Goal: Browse casually: Explore the website without a specific task or goal

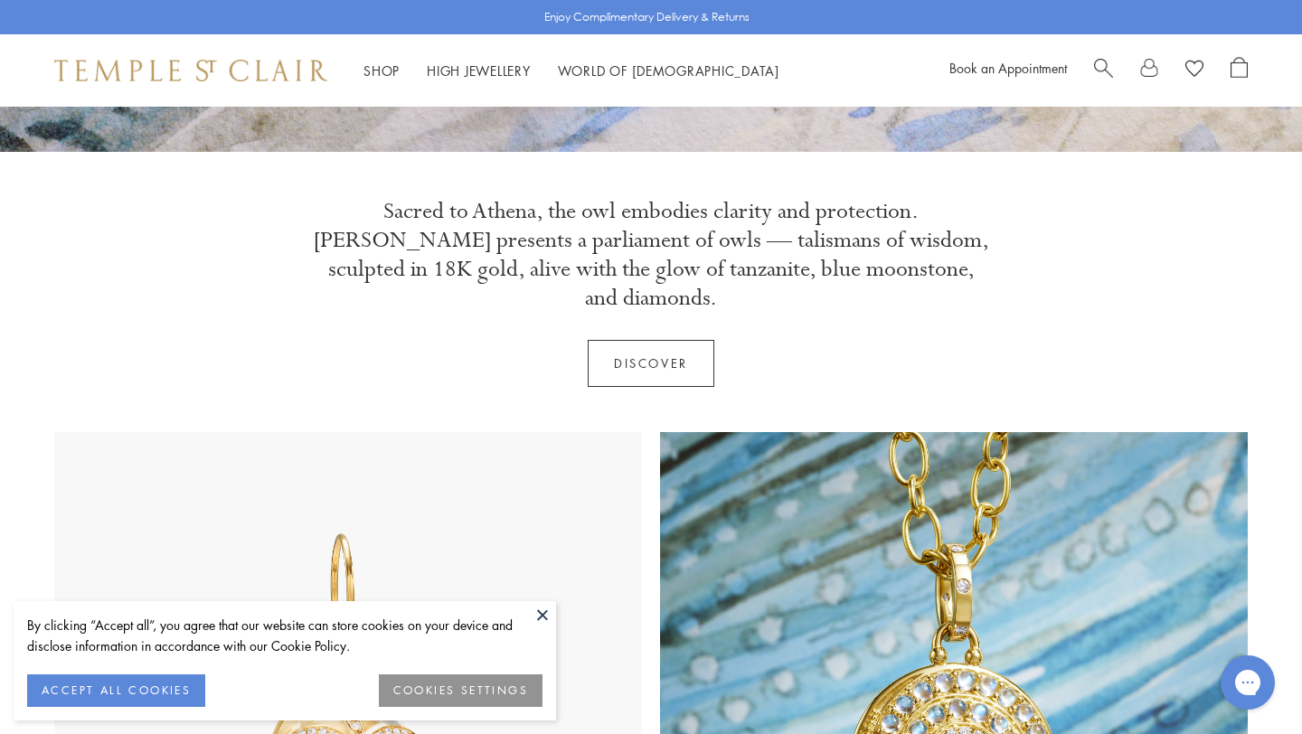
scroll to position [597, 0]
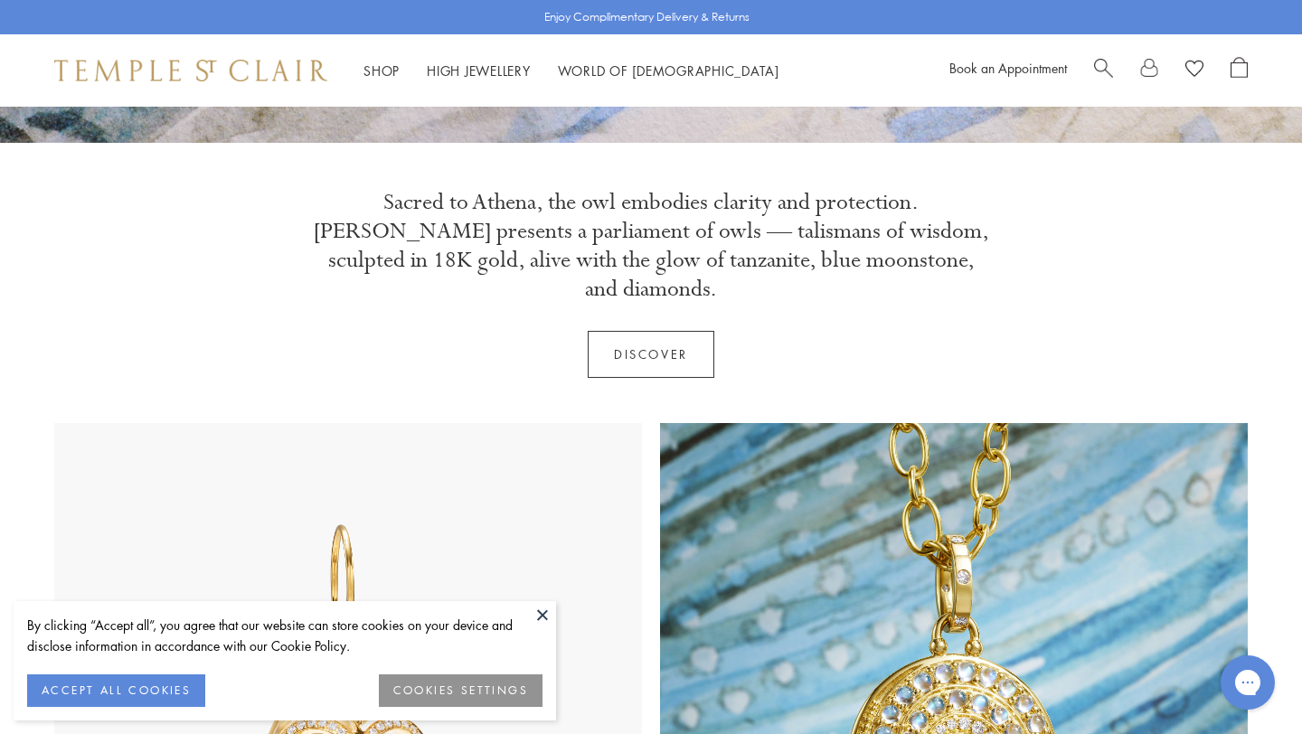
click at [541, 613] on button at bounding box center [542, 614] width 27 height 27
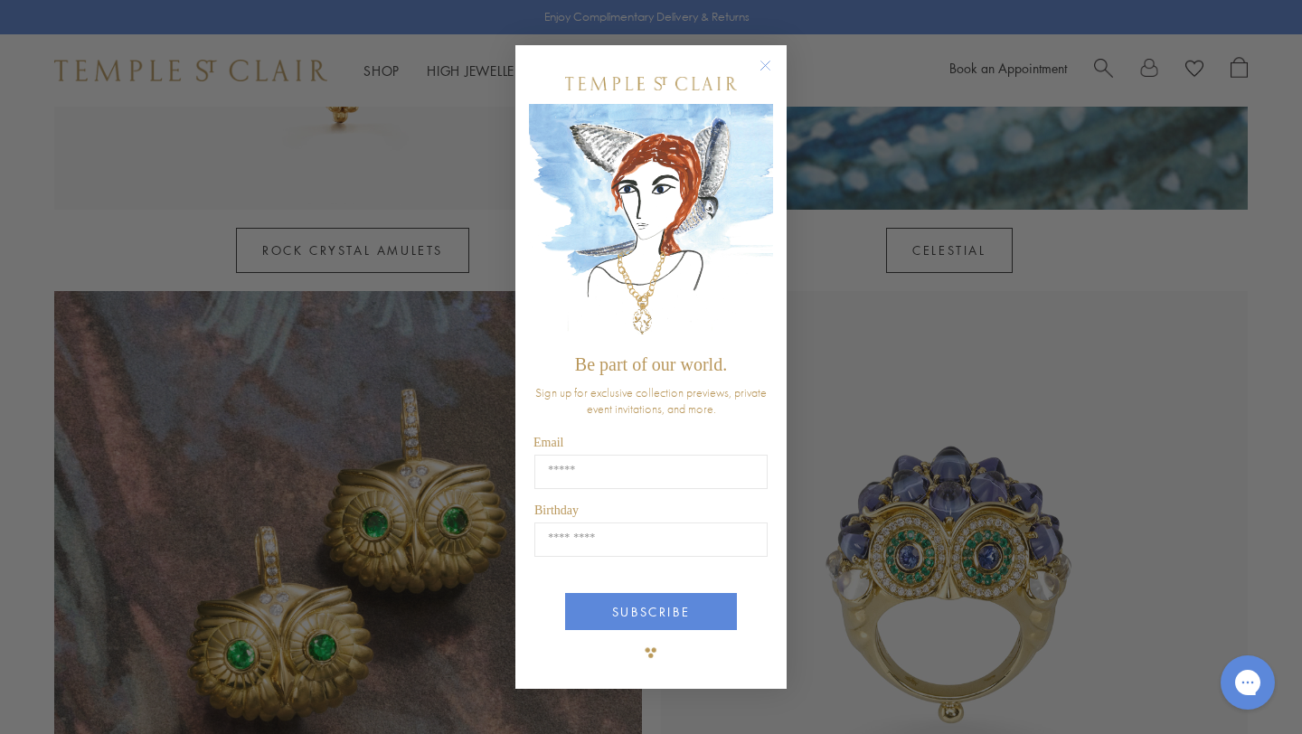
scroll to position [1528, 0]
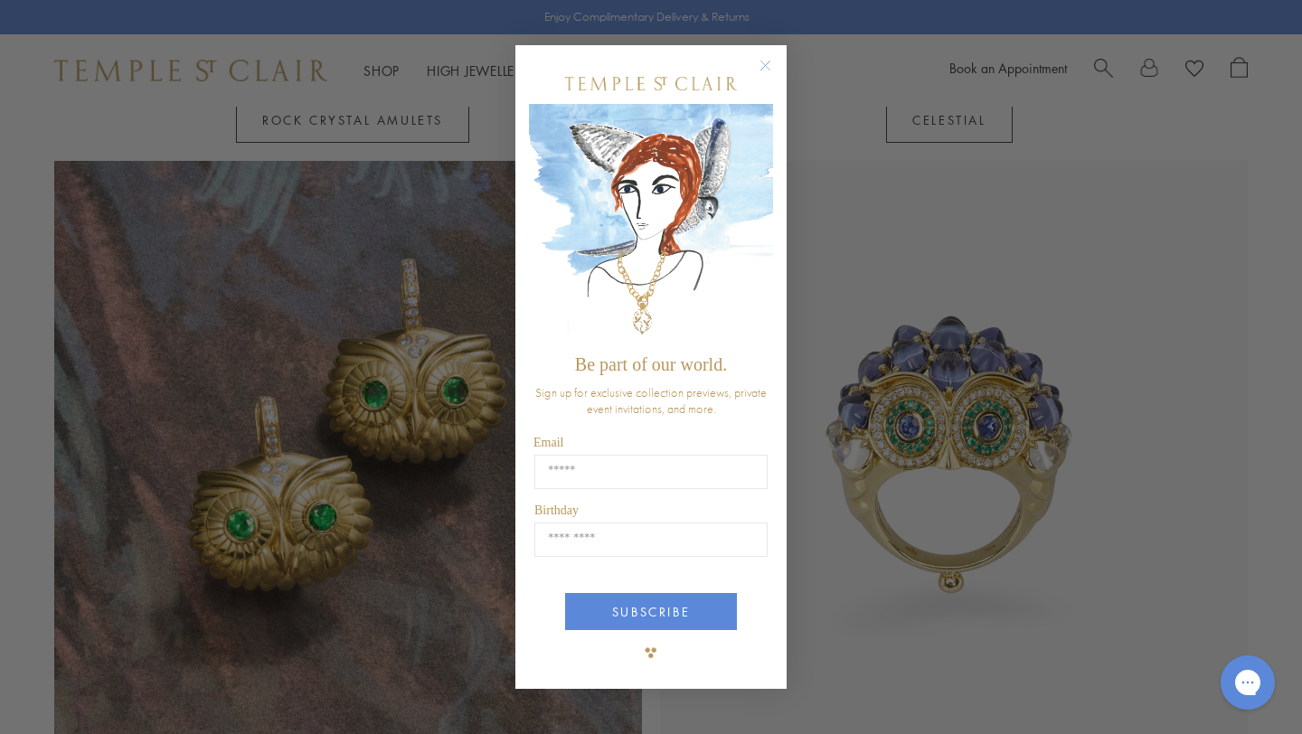
click at [768, 66] on circle "Close dialog" at bounding box center [766, 66] width 22 height 22
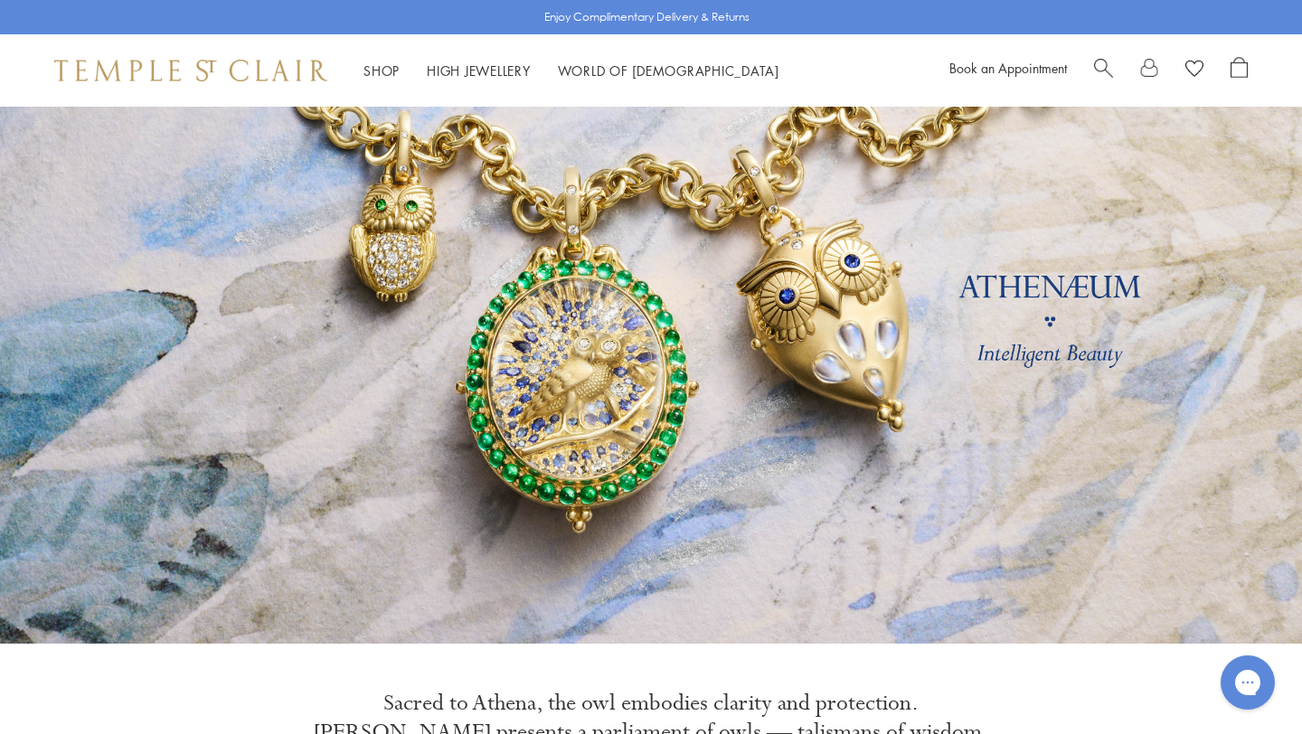
scroll to position [0, 0]
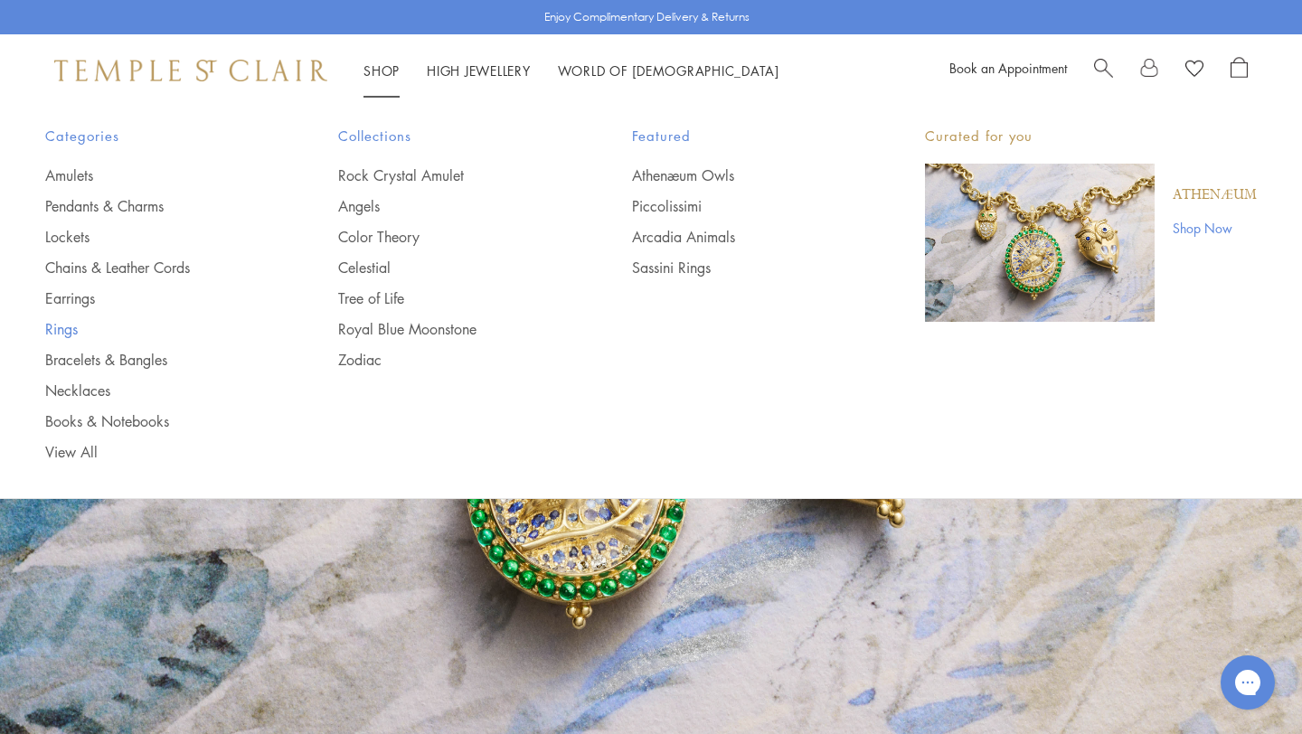
click at [70, 329] on link "Rings" at bounding box center [155, 329] width 221 height 20
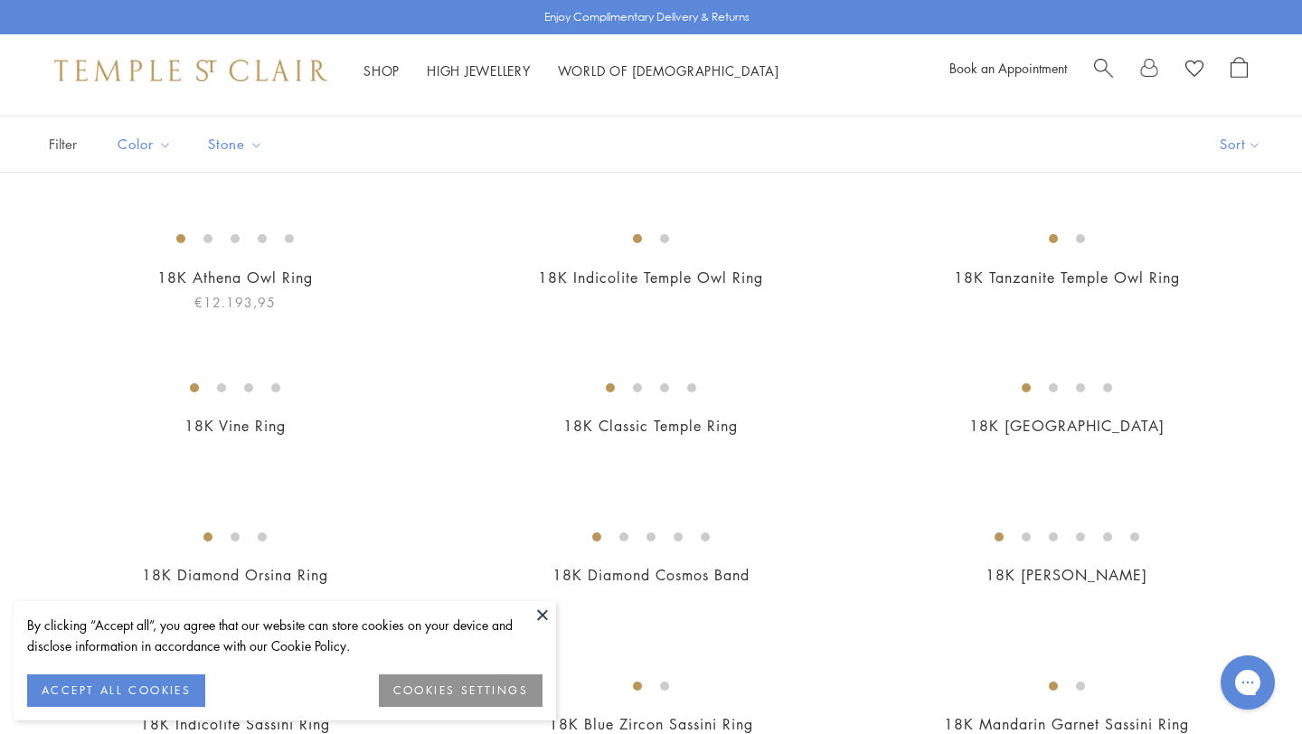
scroll to position [116, 0]
click at [146, 685] on button "ACCEPT ALL COOKIES" at bounding box center [116, 691] width 178 height 33
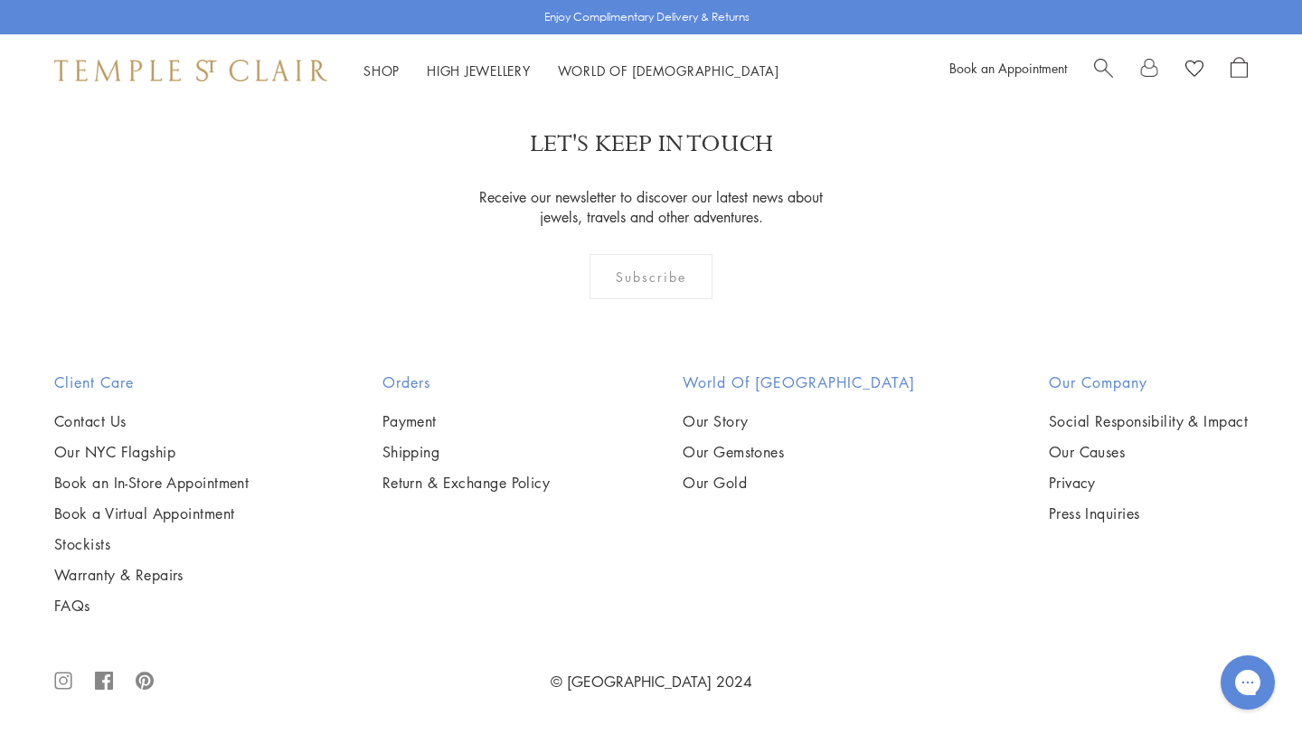
scroll to position [8042, 0]
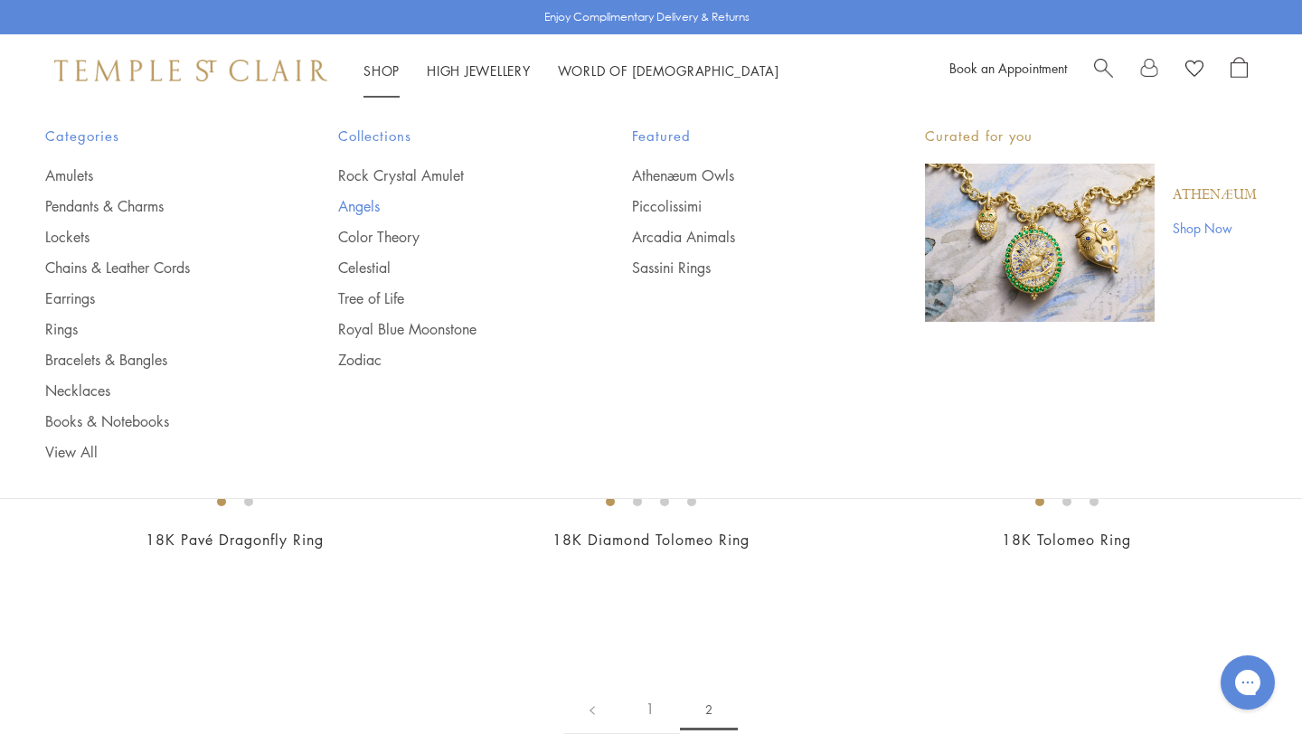
click at [364, 212] on link "Angels" at bounding box center [448, 206] width 221 height 20
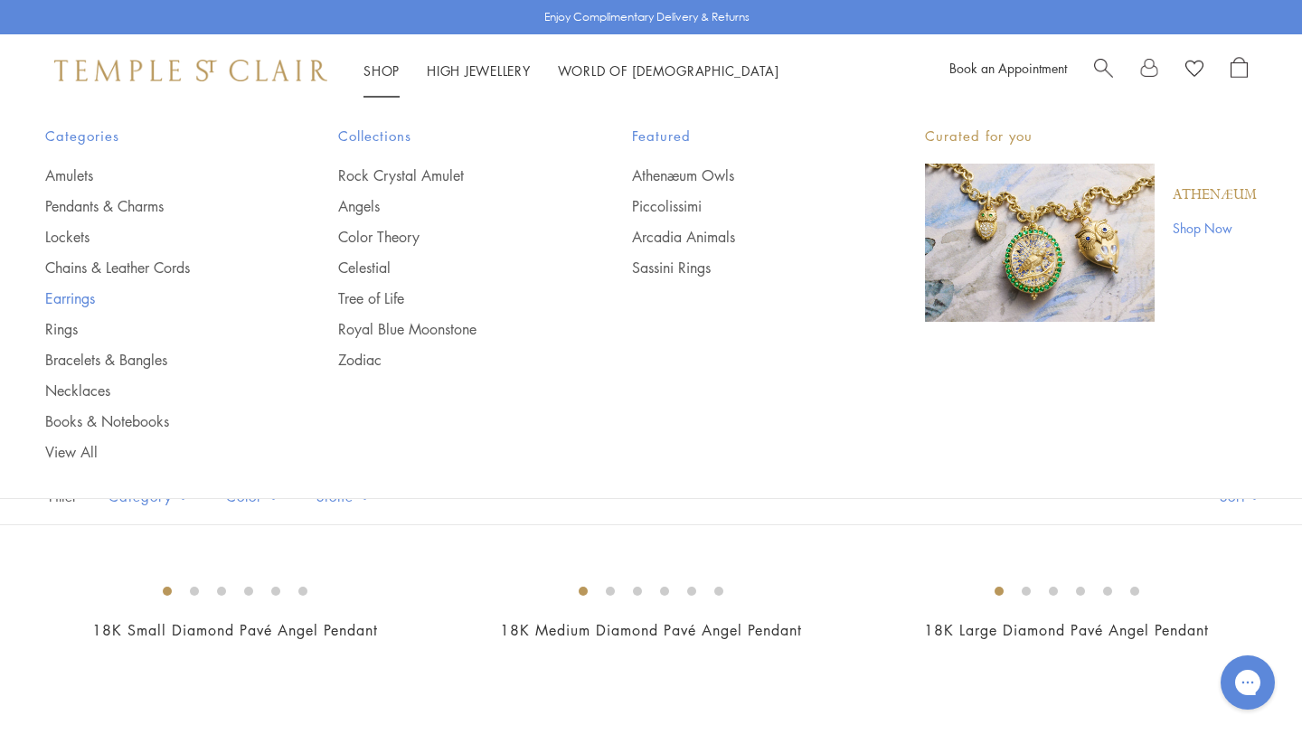
click at [58, 300] on link "Earrings" at bounding box center [155, 298] width 221 height 20
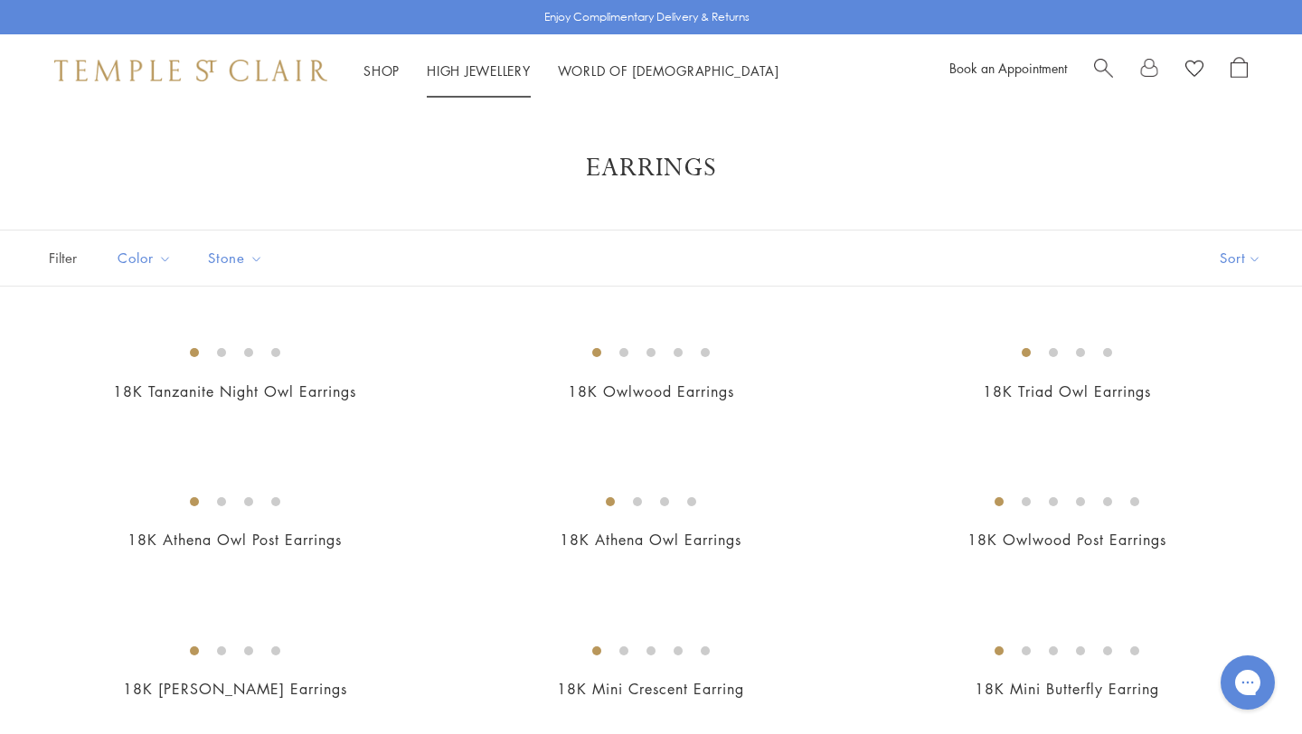
click at [472, 67] on link "High Jewellery High Jewellery" at bounding box center [479, 70] width 104 height 18
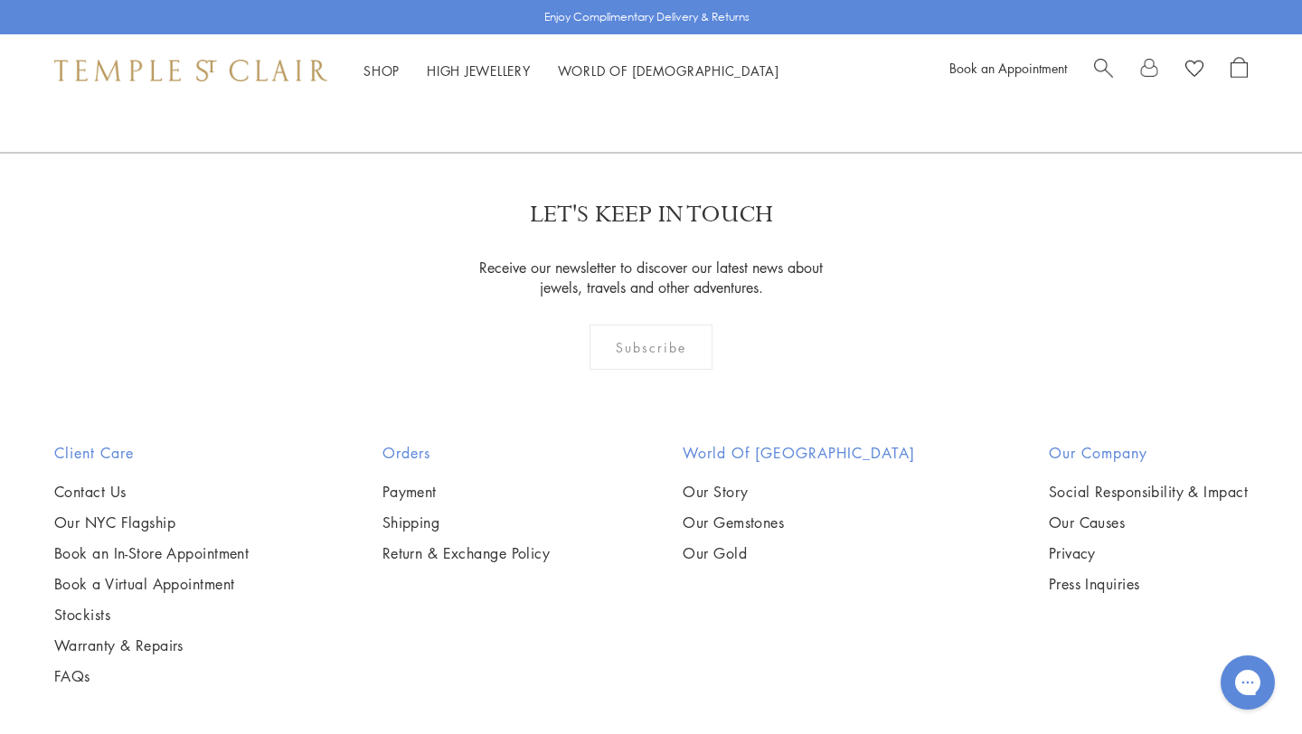
scroll to position [1655, 0]
